Goal: Manage account settings

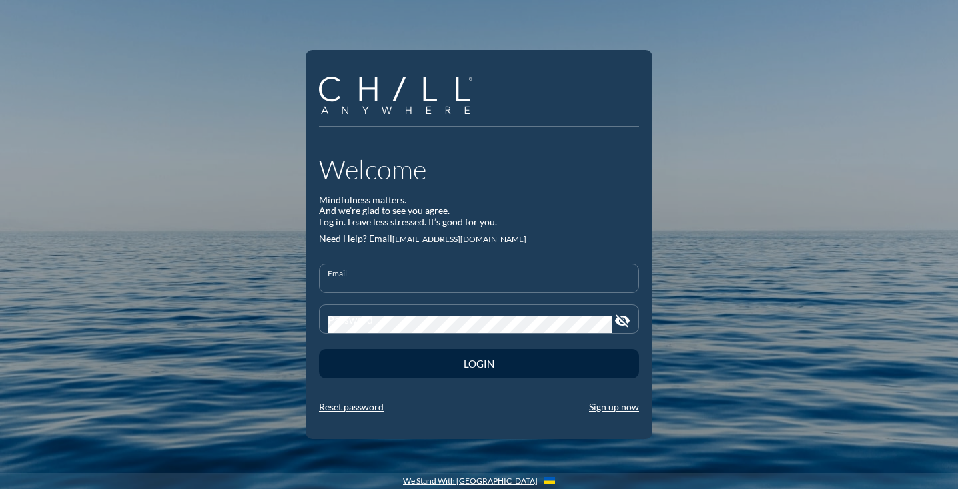
type input "[PERSON_NAME][DOMAIN_NAME][EMAIL_ADDRESS][DOMAIN_NAME]"
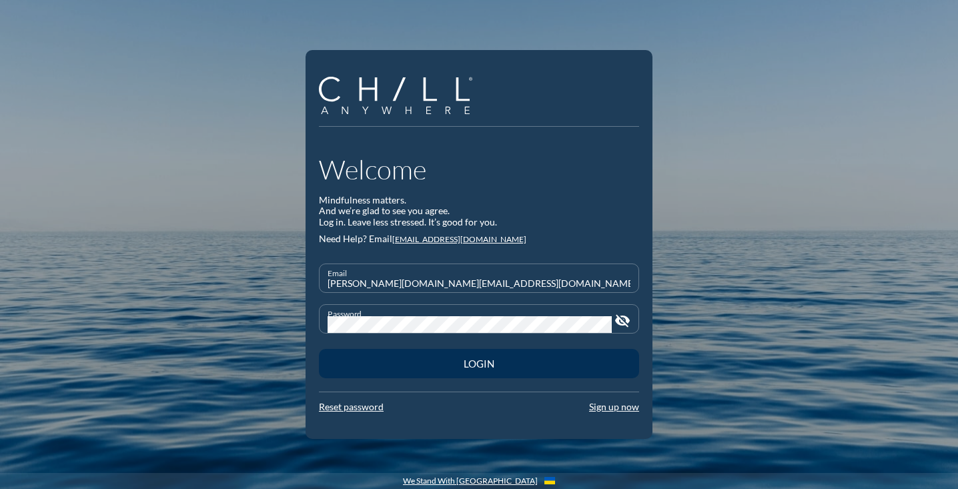
click at [520, 367] on div "Login" at bounding box center [478, 363] width 273 height 12
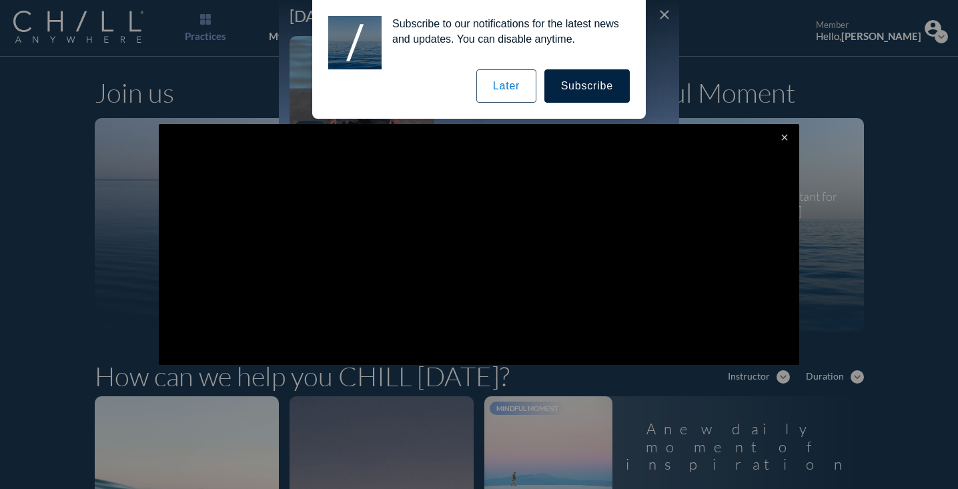
click at [516, 92] on button "Later" at bounding box center [506, 85] width 60 height 33
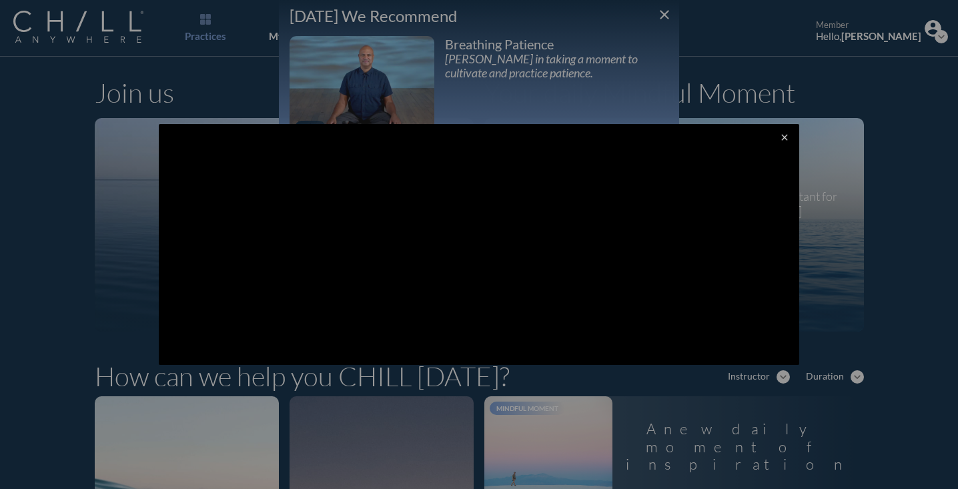
click at [665, 18] on div at bounding box center [479, 244] width 958 height 489
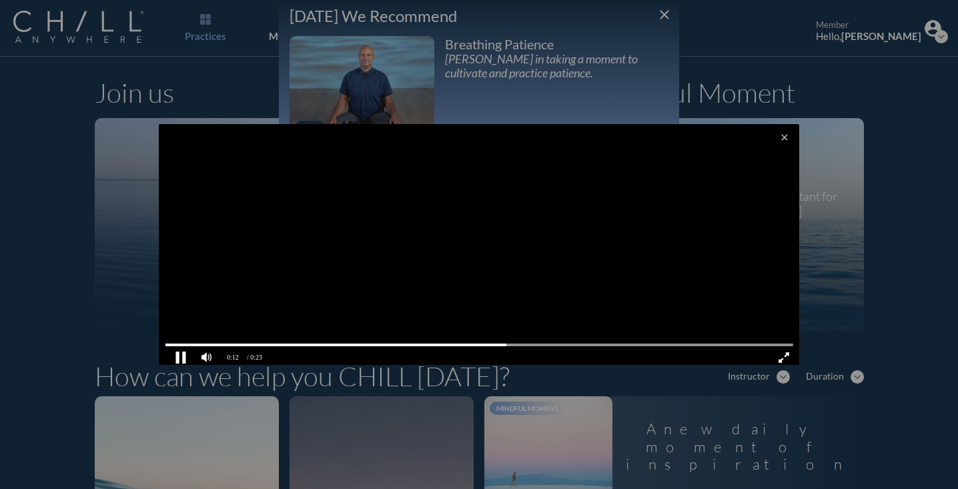
click at [176, 358] on pjsdiv at bounding box center [180, 356] width 23 height 23
click at [786, 139] on icon "close" at bounding box center [784, 137] width 11 height 11
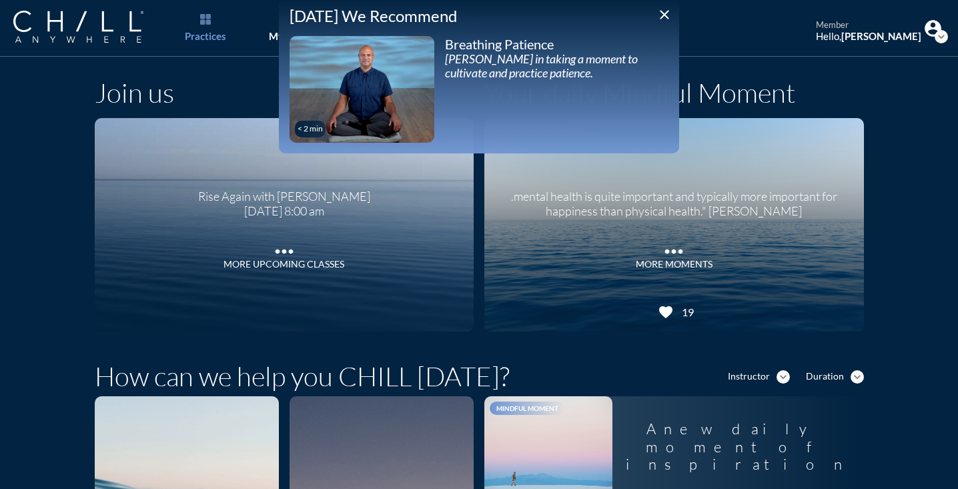
click at [665, 17] on icon "close" at bounding box center [664, 15] width 16 height 16
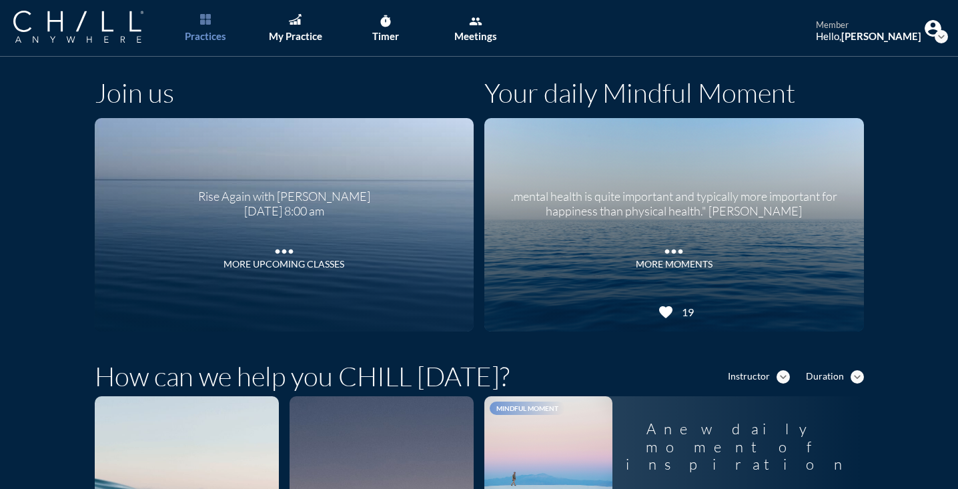
click at [940, 31] on icon "expand_more" at bounding box center [940, 36] width 13 height 13
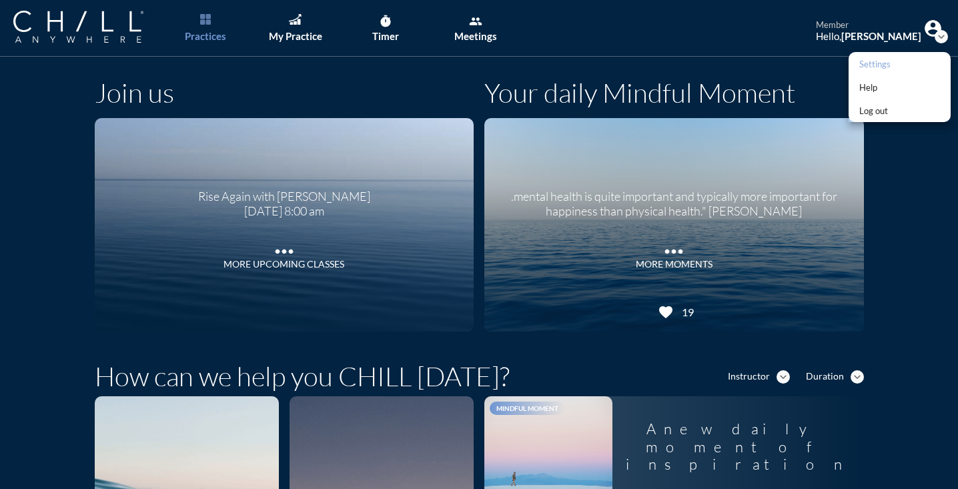
click at [896, 65] on link "Settings" at bounding box center [899, 63] width 102 height 23
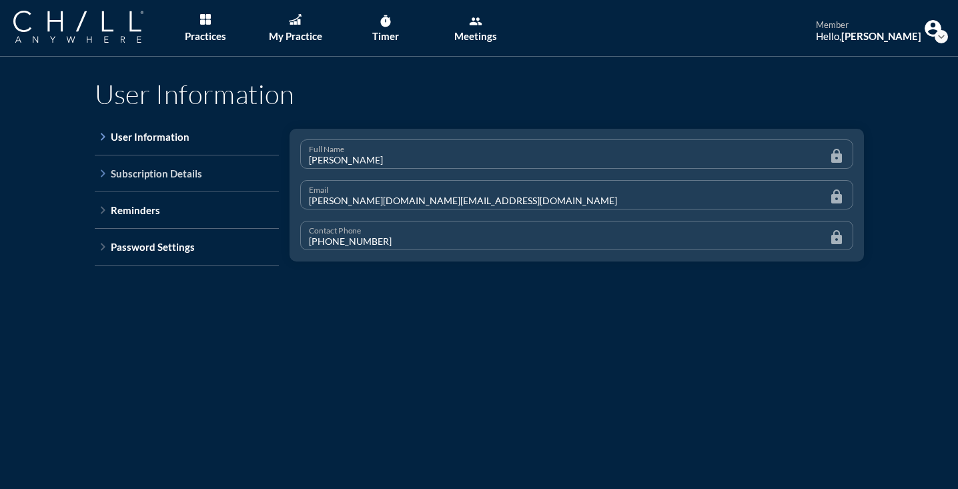
click at [102, 175] on icon "keyboard_arrow_right" at bounding box center [103, 173] width 16 height 16
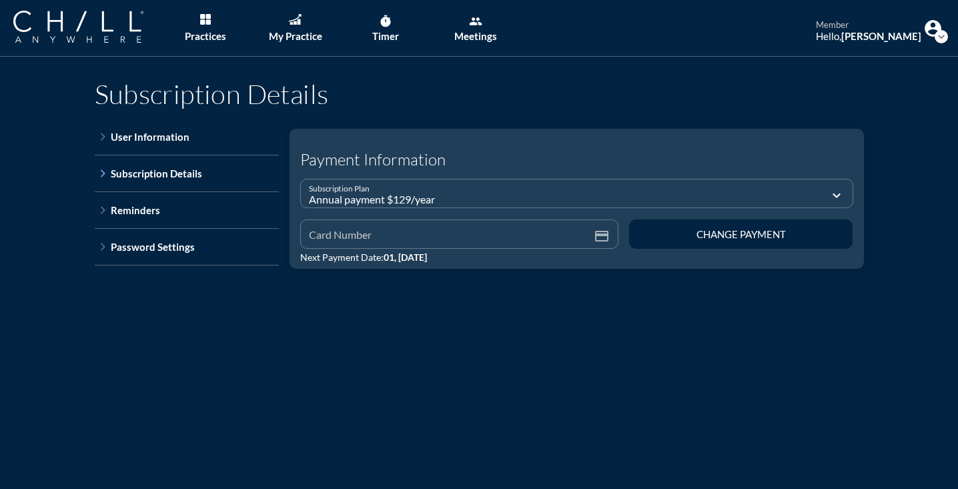
type input "**** **** **** 8780"
click at [833, 193] on icon "expand_more" at bounding box center [836, 195] width 16 height 16
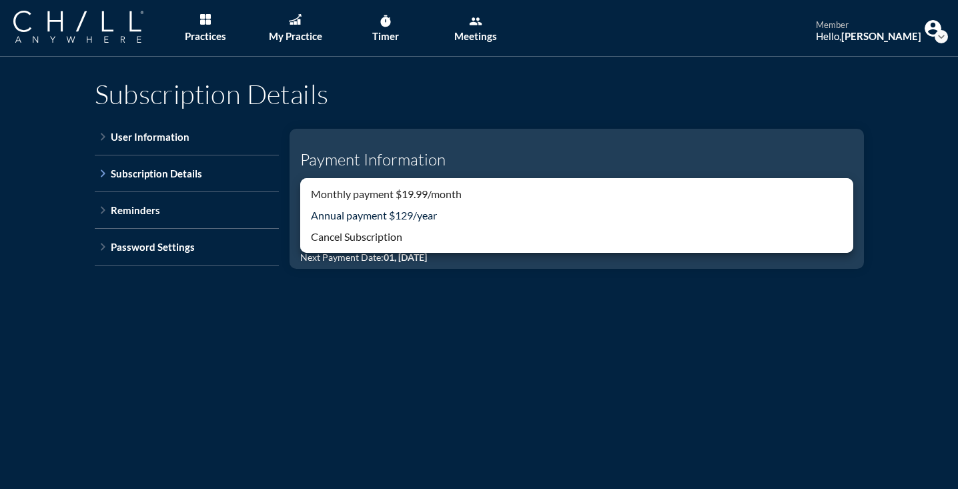
click at [889, 123] on div "Subscription Details keyboard_arrow_right User Information keyboard_arrow_right…" at bounding box center [479, 211] width 958 height 308
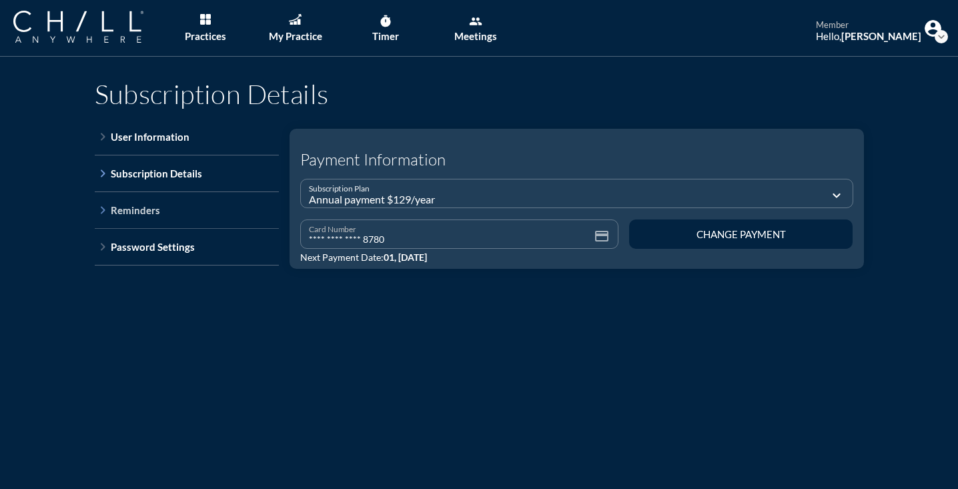
click at [139, 211] on div "Reminders" at bounding box center [135, 210] width 49 height 12
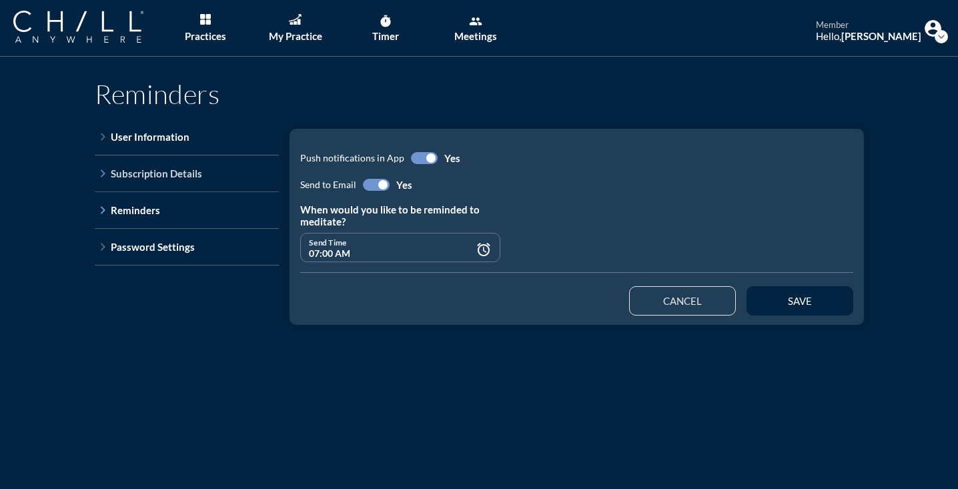
click at [139, 181] on link "keyboard_arrow_right Subscription Details" at bounding box center [187, 173] width 184 height 37
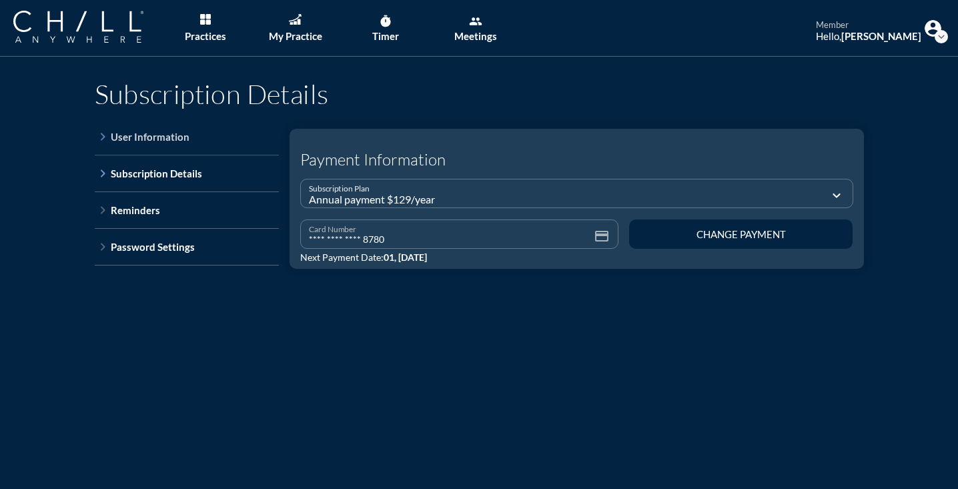
click at [149, 137] on div "User Information" at bounding box center [150, 137] width 79 height 12
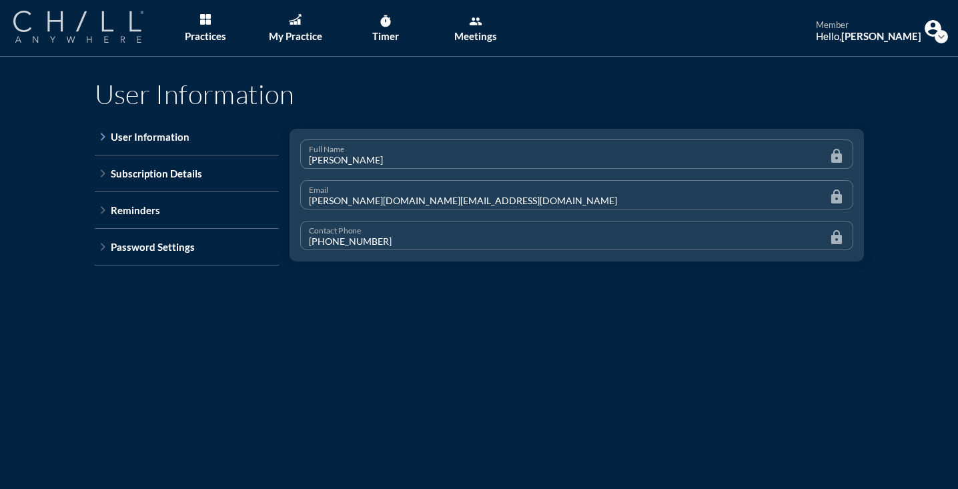
click at [67, 18] on img at bounding box center [78, 27] width 130 height 32
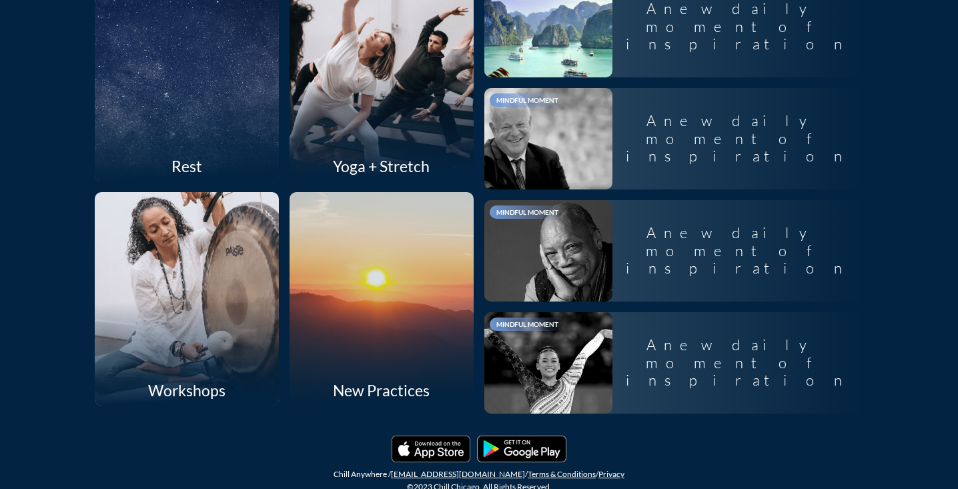
scroll to position [1324, 0]
